Goal: Information Seeking & Learning: Find specific page/section

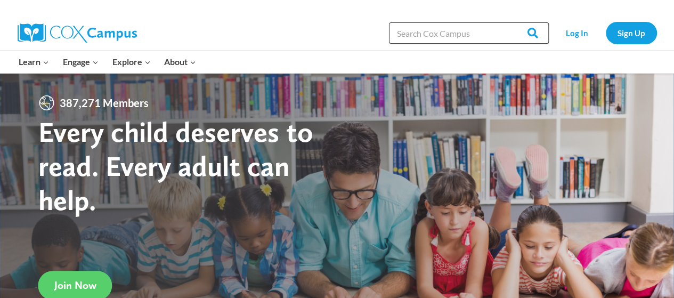
click at [444, 32] on input "Search in https://coxcampus.org/" at bounding box center [469, 32] width 160 height 21
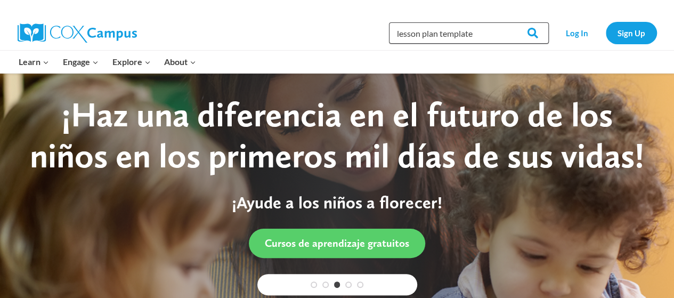
type input "lesson plan template"
click at [507, 22] on input "Search" at bounding box center [528, 32] width 42 height 21
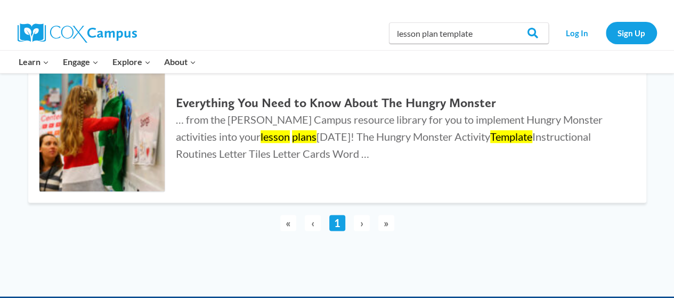
scroll to position [629, 0]
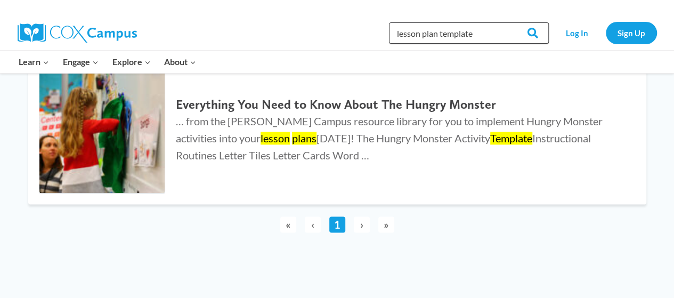
click at [479, 33] on input "lesson plan template" at bounding box center [469, 32] width 160 height 21
type input "lesson plan"
click at [507, 22] on input "Search" at bounding box center [528, 32] width 42 height 21
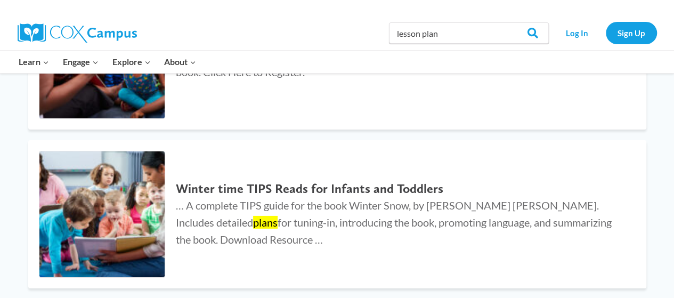
scroll to position [1739, 0]
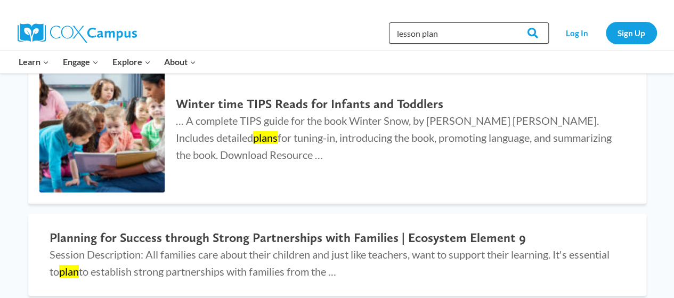
click at [447, 34] on input "lesson plan" at bounding box center [469, 32] width 160 height 21
type input "l"
click at [107, 33] on img at bounding box center [77, 32] width 119 height 19
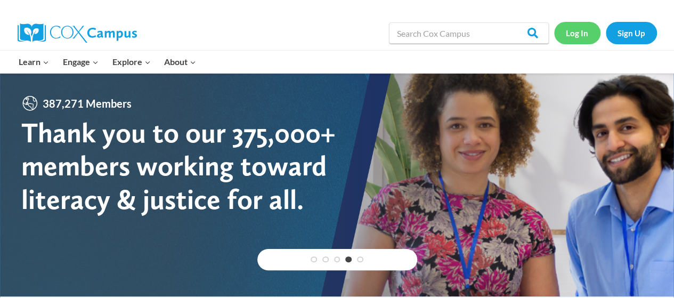
click at [579, 34] on link "Log In" at bounding box center [577, 33] width 46 height 22
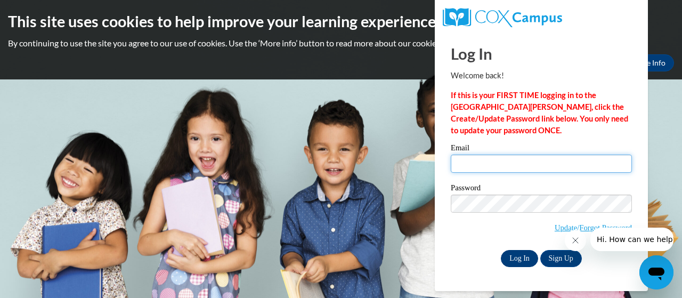
type input "golden.renate.l@muscogee.k12.ga.us"
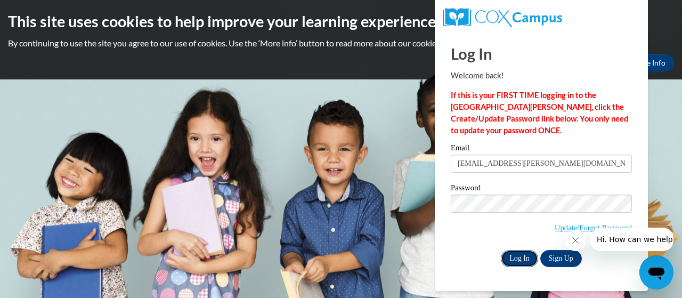
click at [512, 256] on input "Log In" at bounding box center [519, 258] width 37 height 17
